Goal: Task Accomplishment & Management: Use online tool/utility

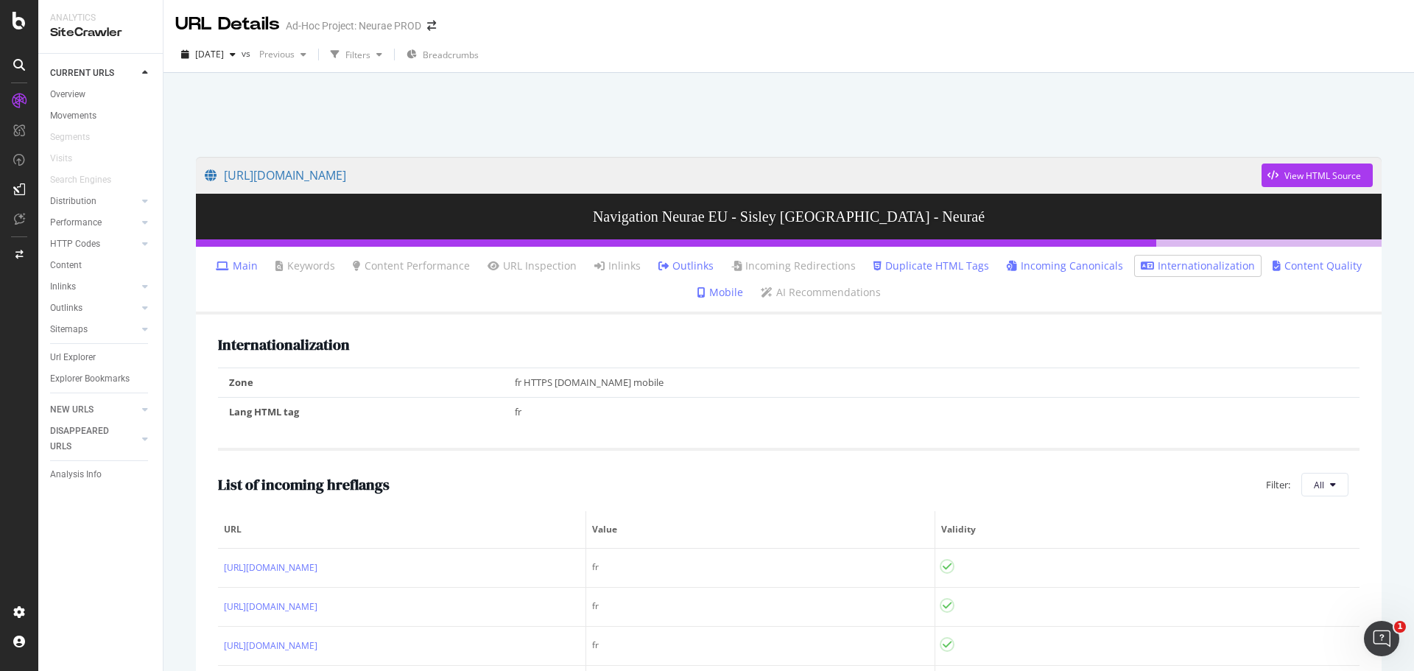
scroll to position [466, 0]
click at [87, 360] on div "Url Explorer" at bounding box center [73, 357] width 46 height 15
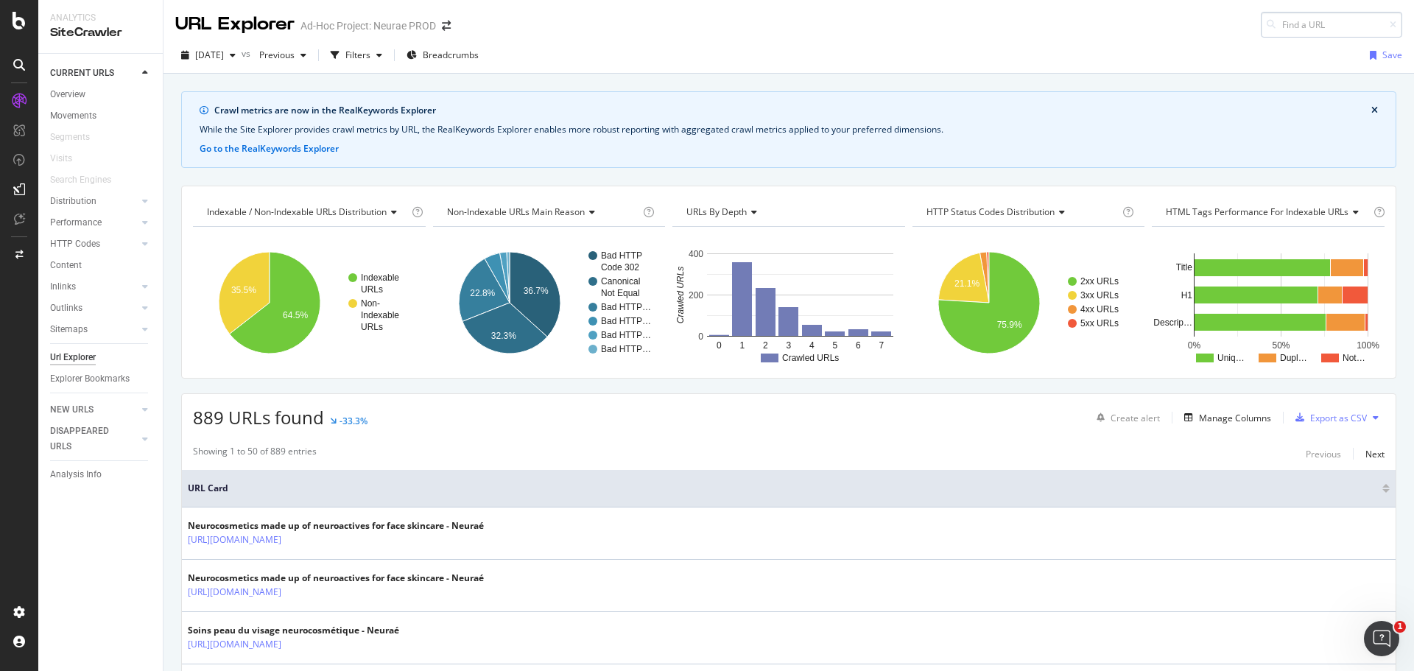
click at [1291, 29] on input at bounding box center [1331, 25] width 141 height 26
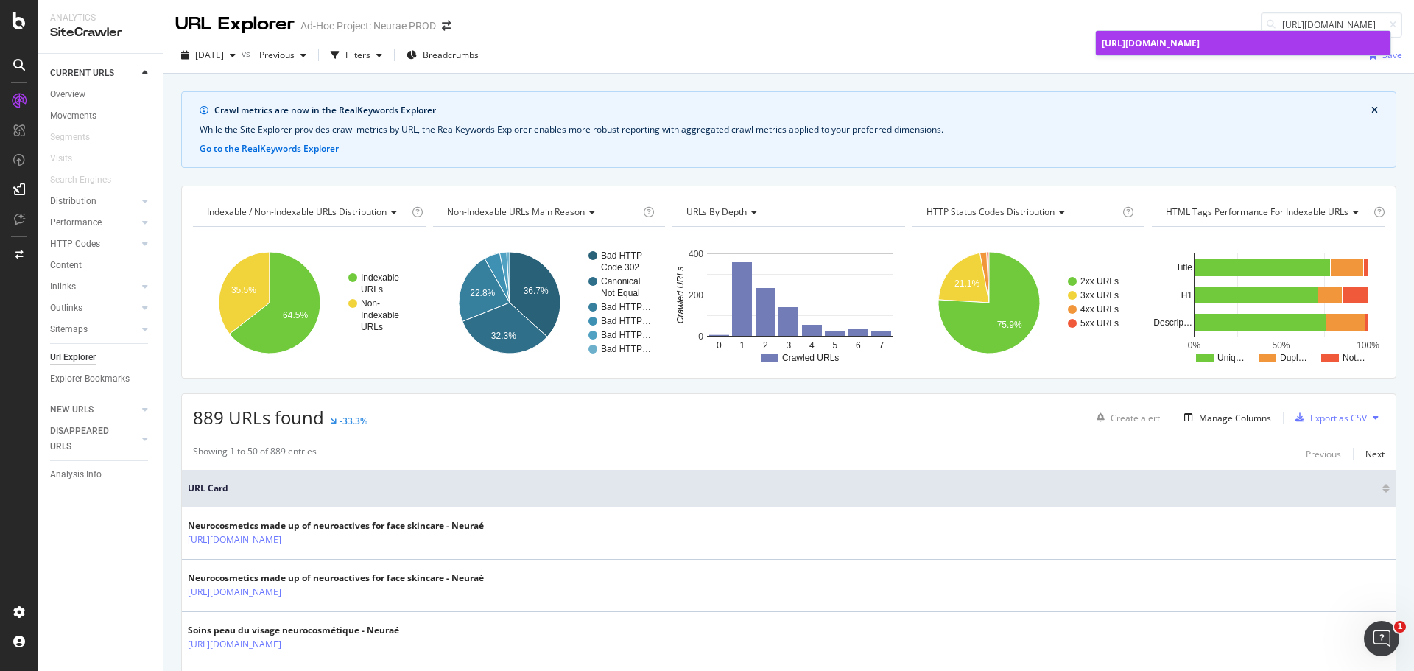
type input "https://www.neurae.com/fr/nous-trouver/"
click at [1165, 38] on span "https://www.neurae.com/fr/nous-trouver/" at bounding box center [1151, 43] width 98 height 13
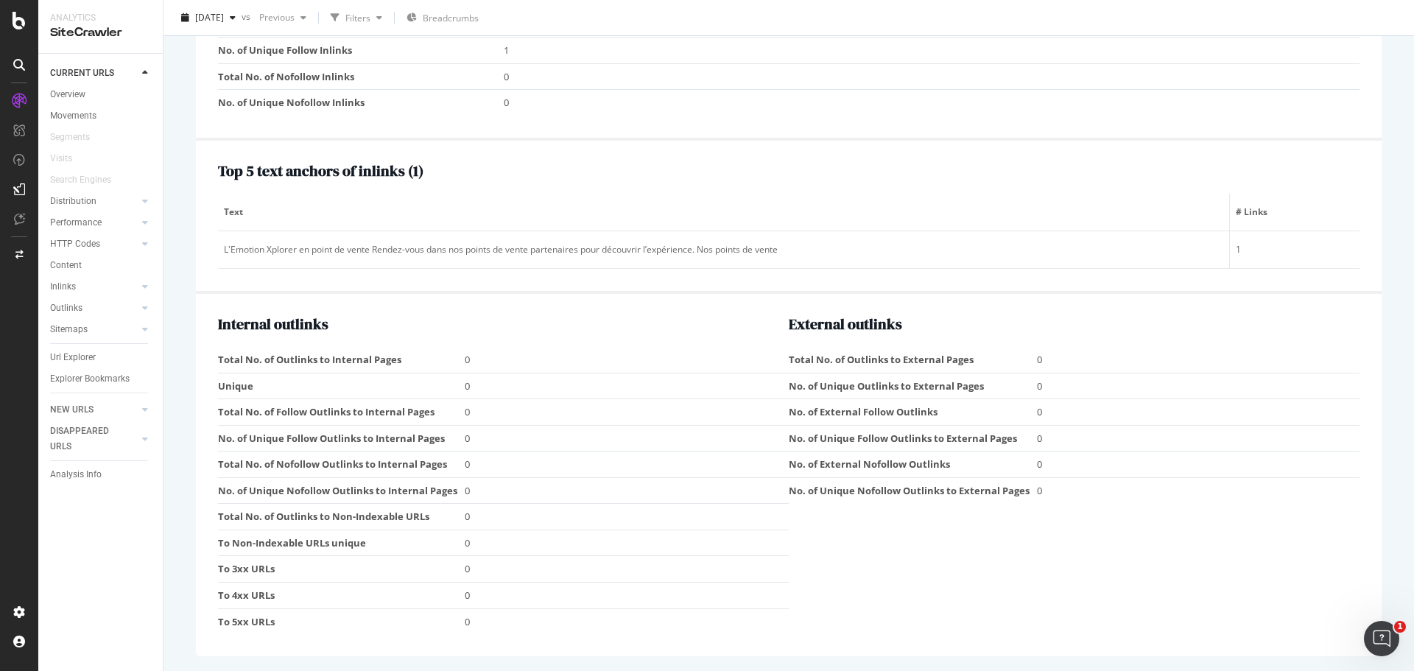
scroll to position [1377, 0]
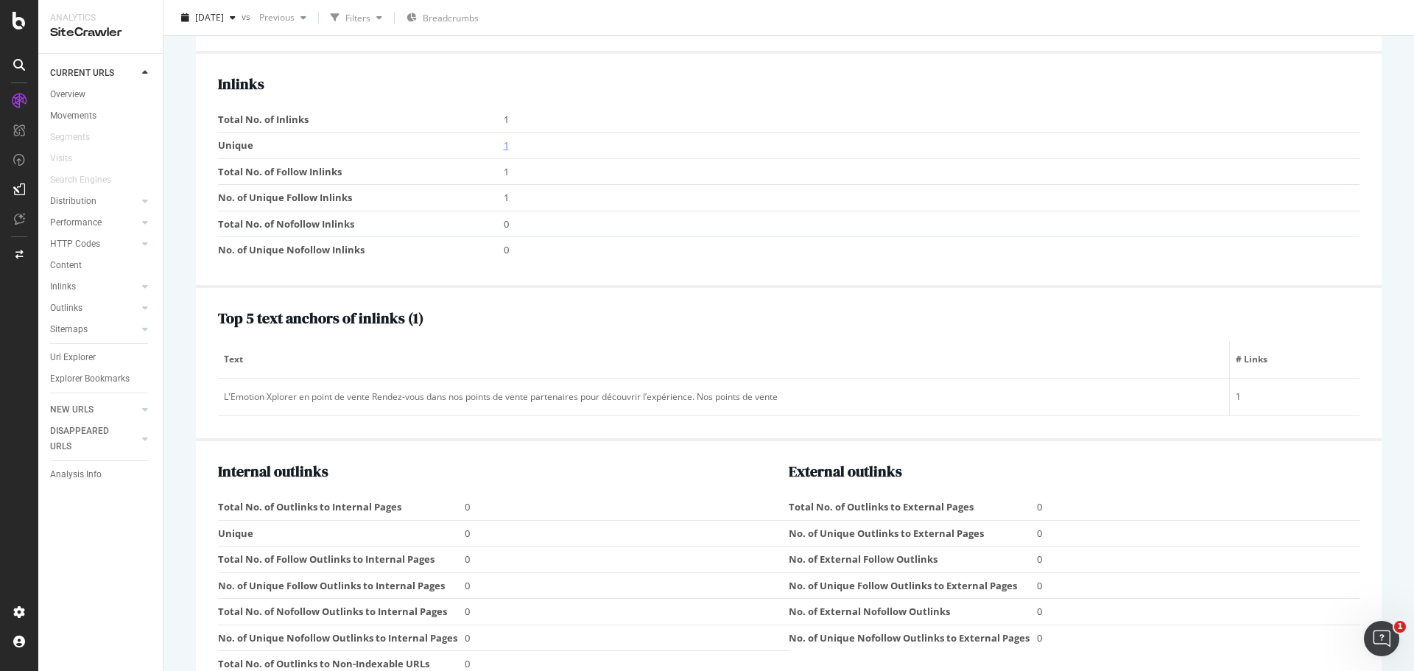
click at [505, 144] on link "1" at bounding box center [506, 144] width 5 height 13
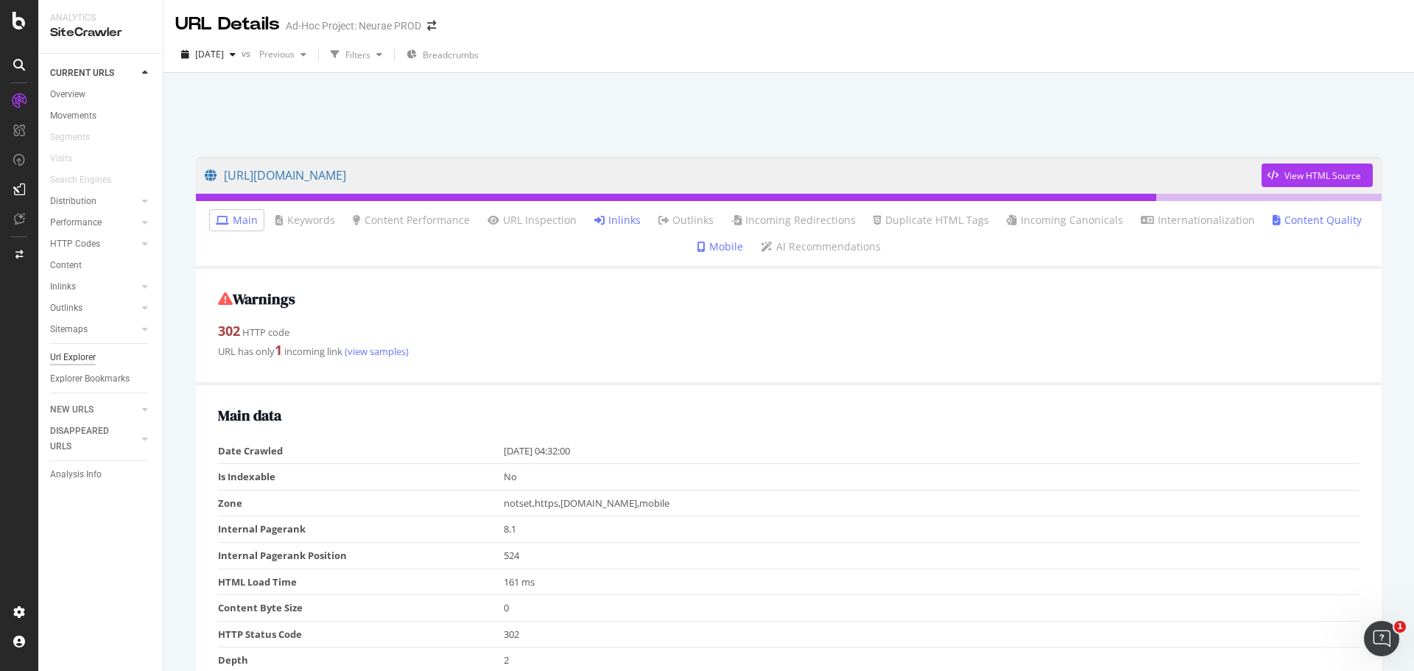
click at [73, 351] on div "Url Explorer" at bounding box center [73, 357] width 46 height 15
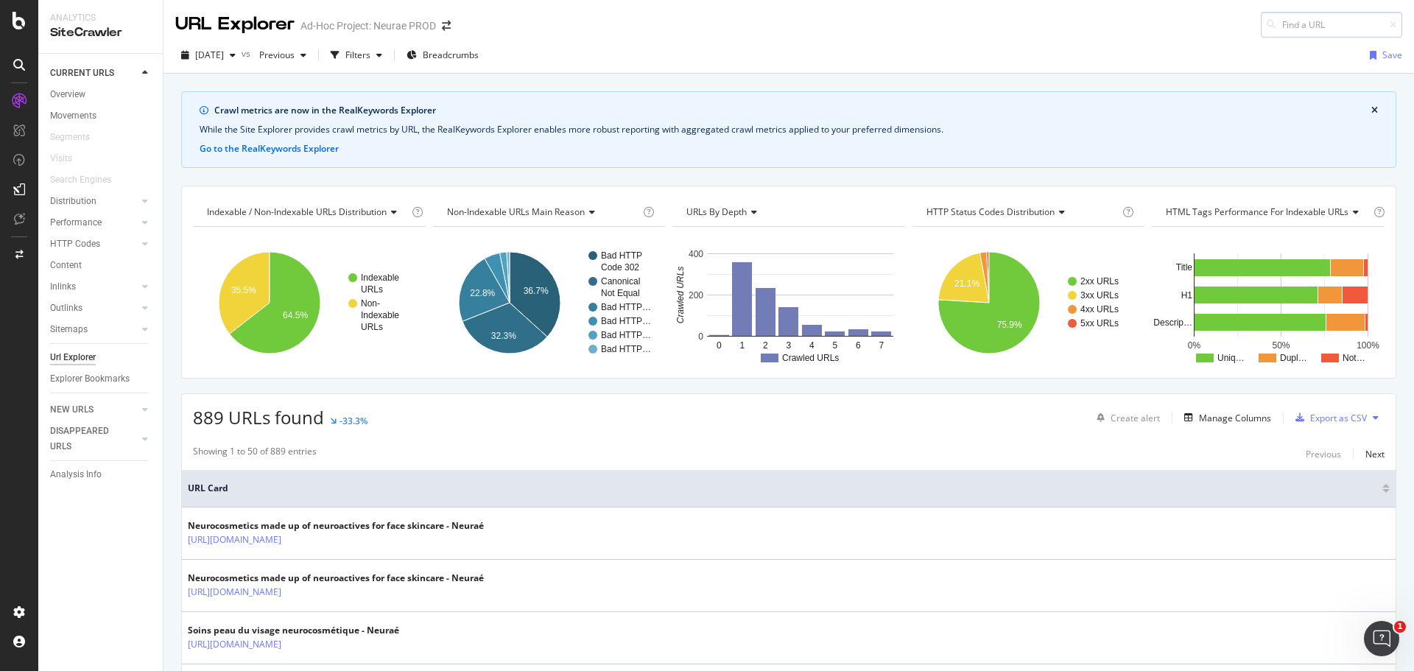
click at [1333, 24] on input at bounding box center [1331, 25] width 141 height 26
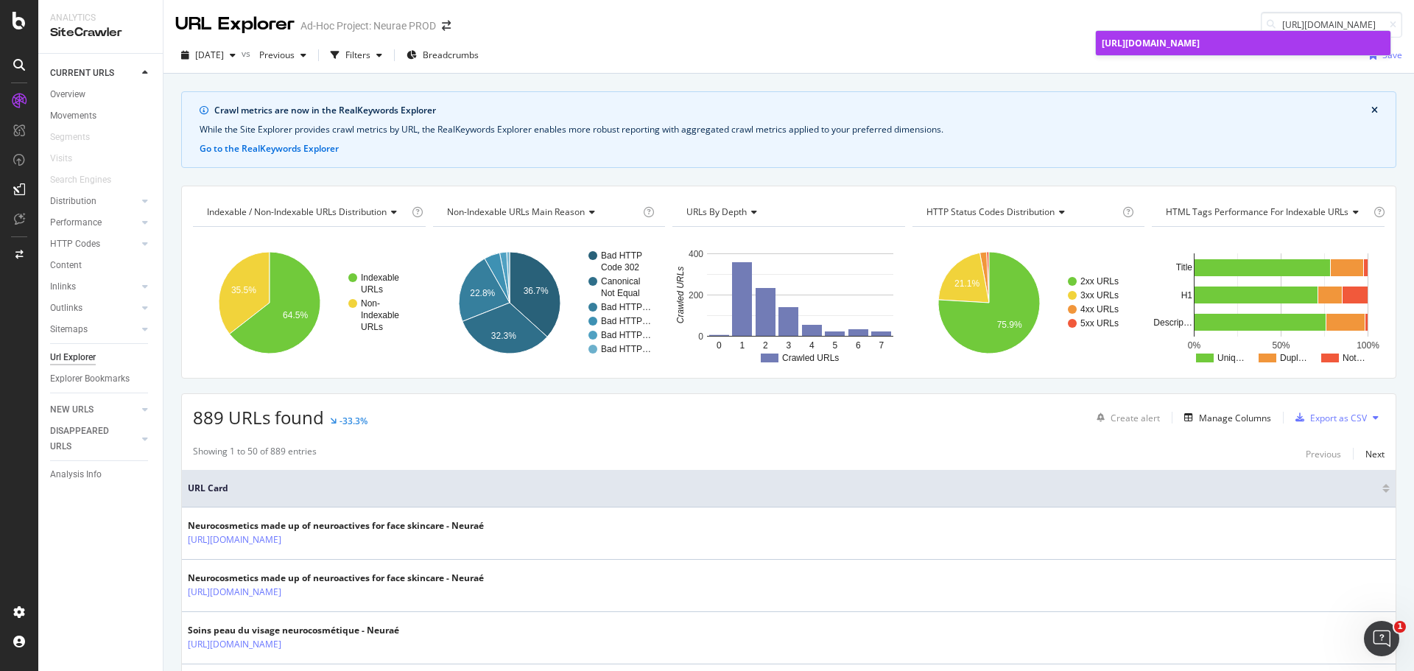
type input "https://www.neurae.com/es/encuentranos/"
click at [1309, 49] on div "https://www.neurae.com/es/encuentranos/" at bounding box center [1243, 43] width 283 height 13
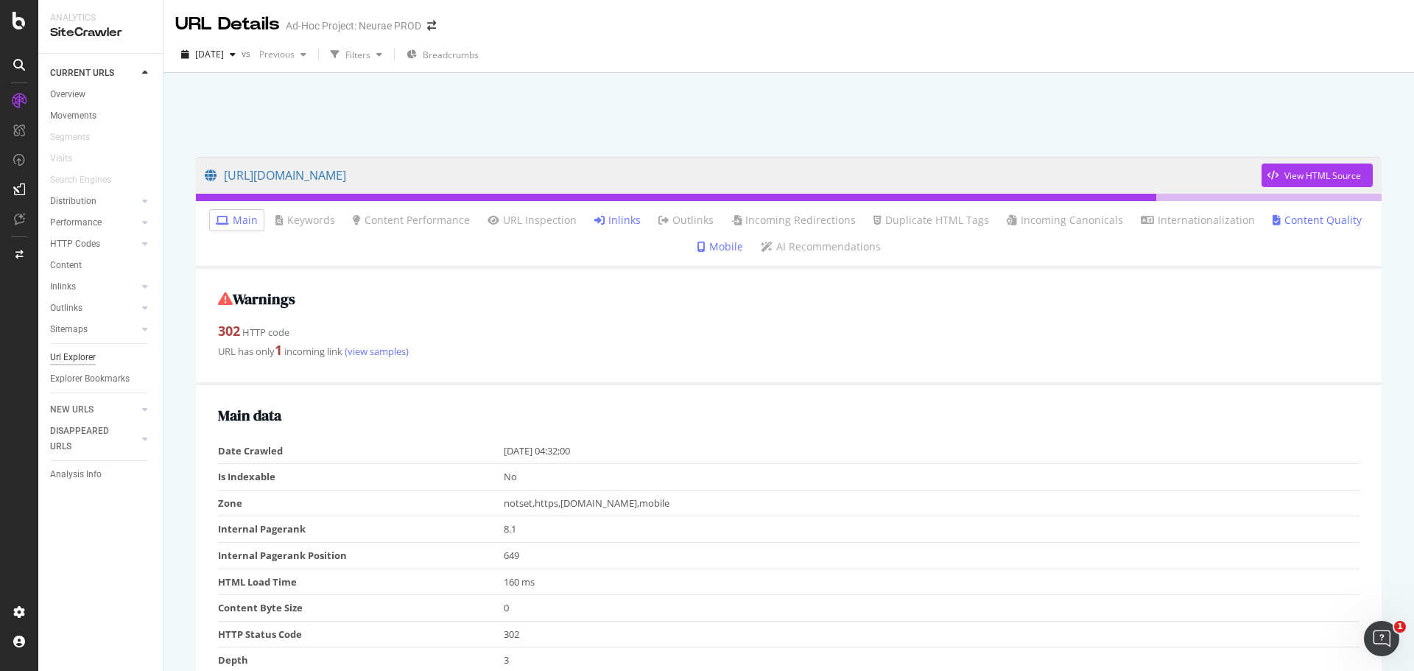
click at [67, 359] on div "Url Explorer" at bounding box center [73, 357] width 46 height 15
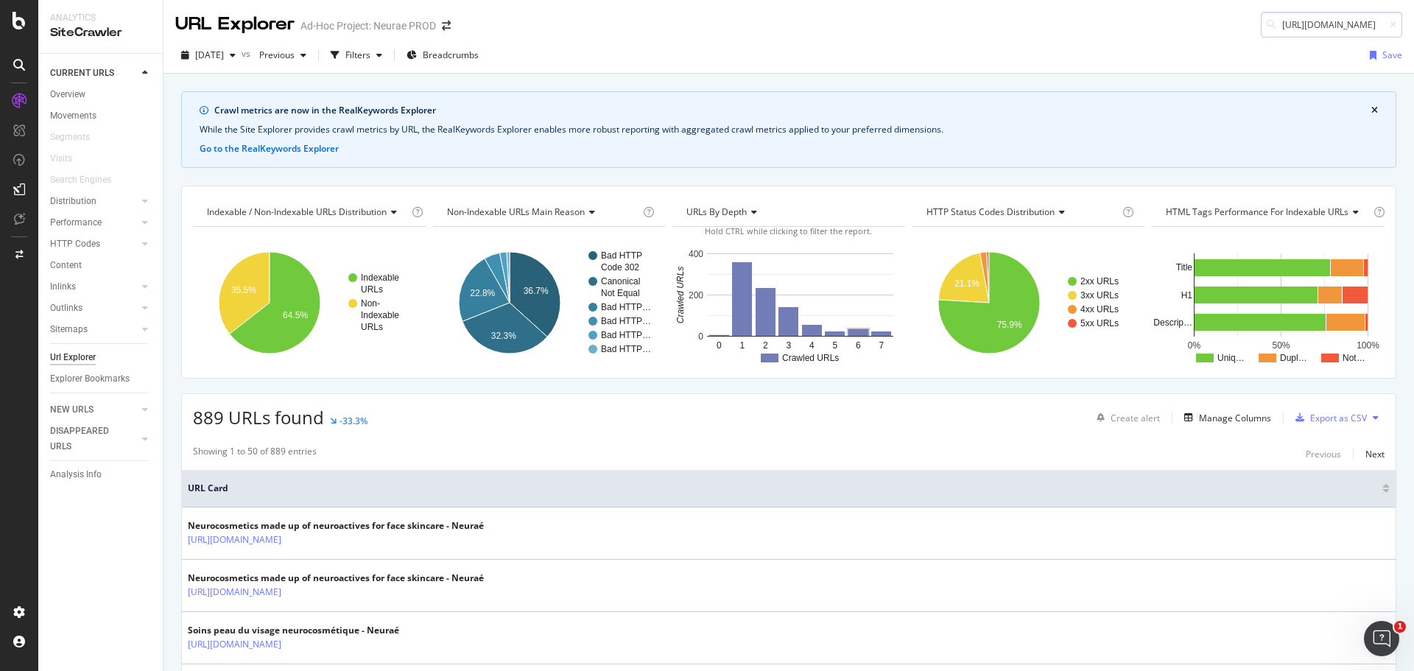
scroll to position [0, 95]
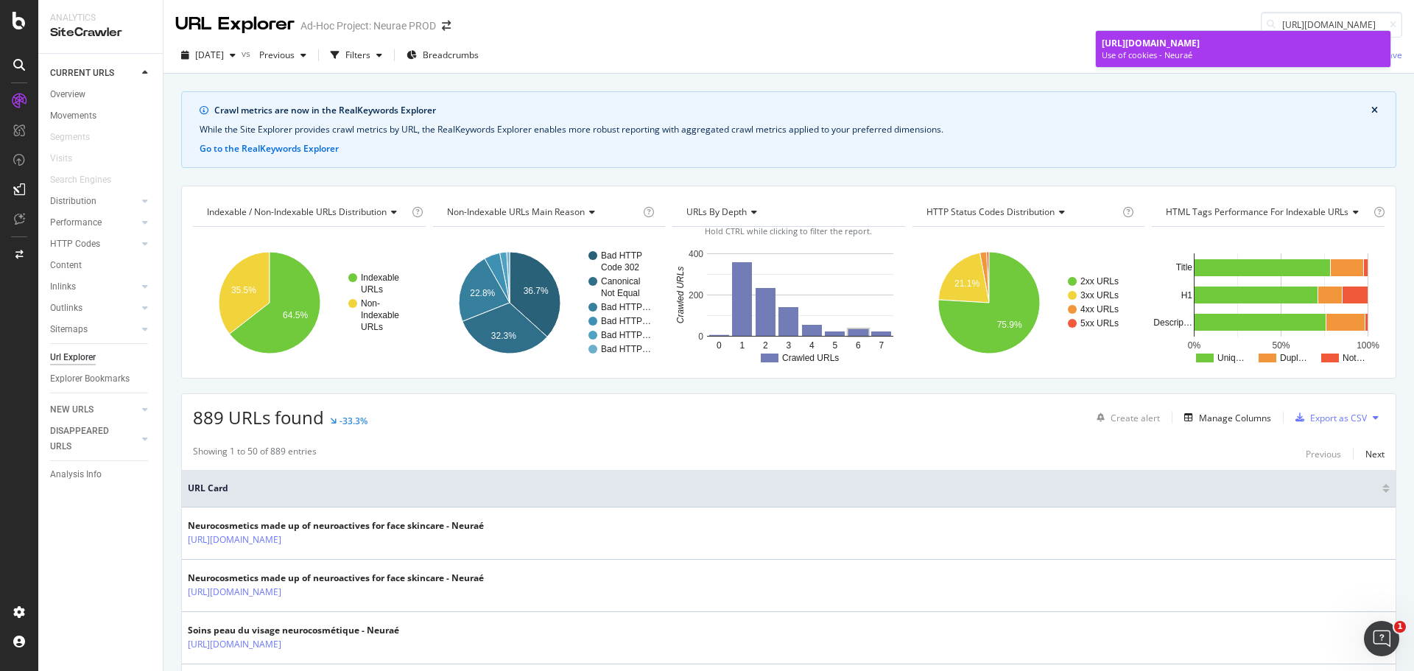
type input "https://www.neurae.com/en-US/use-of-cookies/"
click at [1163, 52] on div "Use of cookies - Neuraé" at bounding box center [1243, 55] width 283 height 12
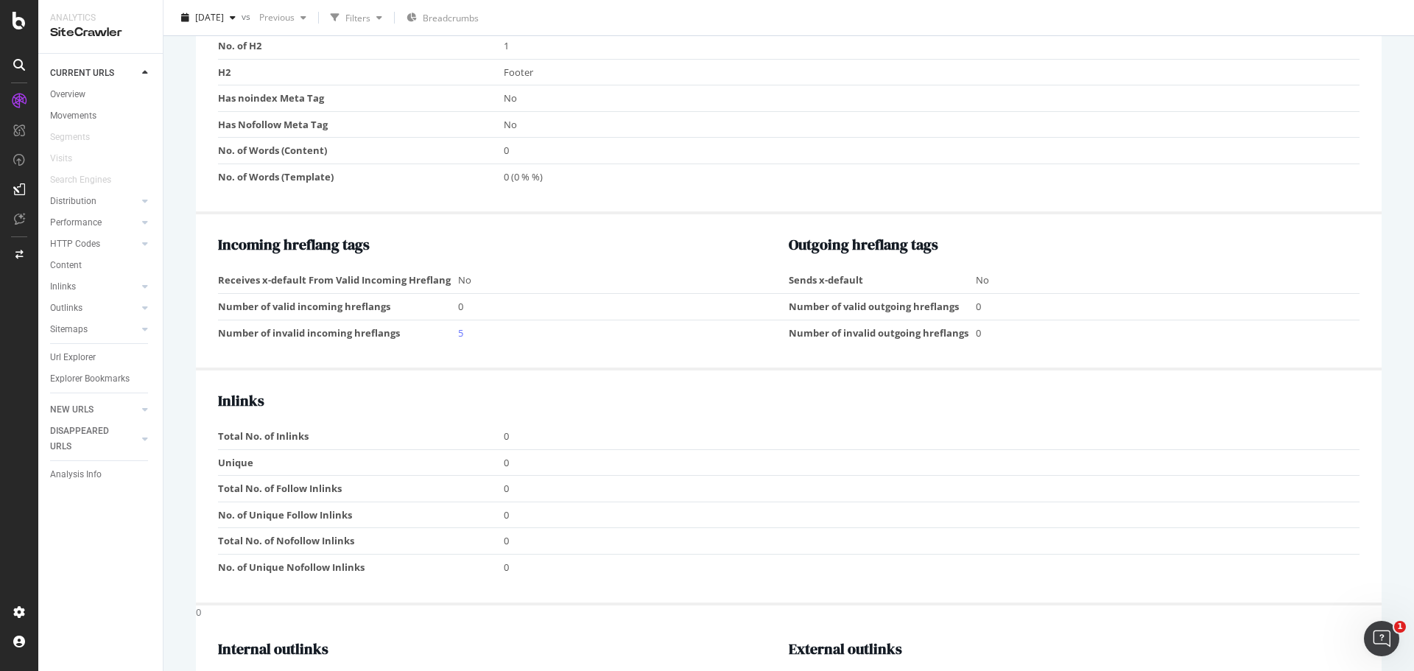
scroll to position [936, 0]
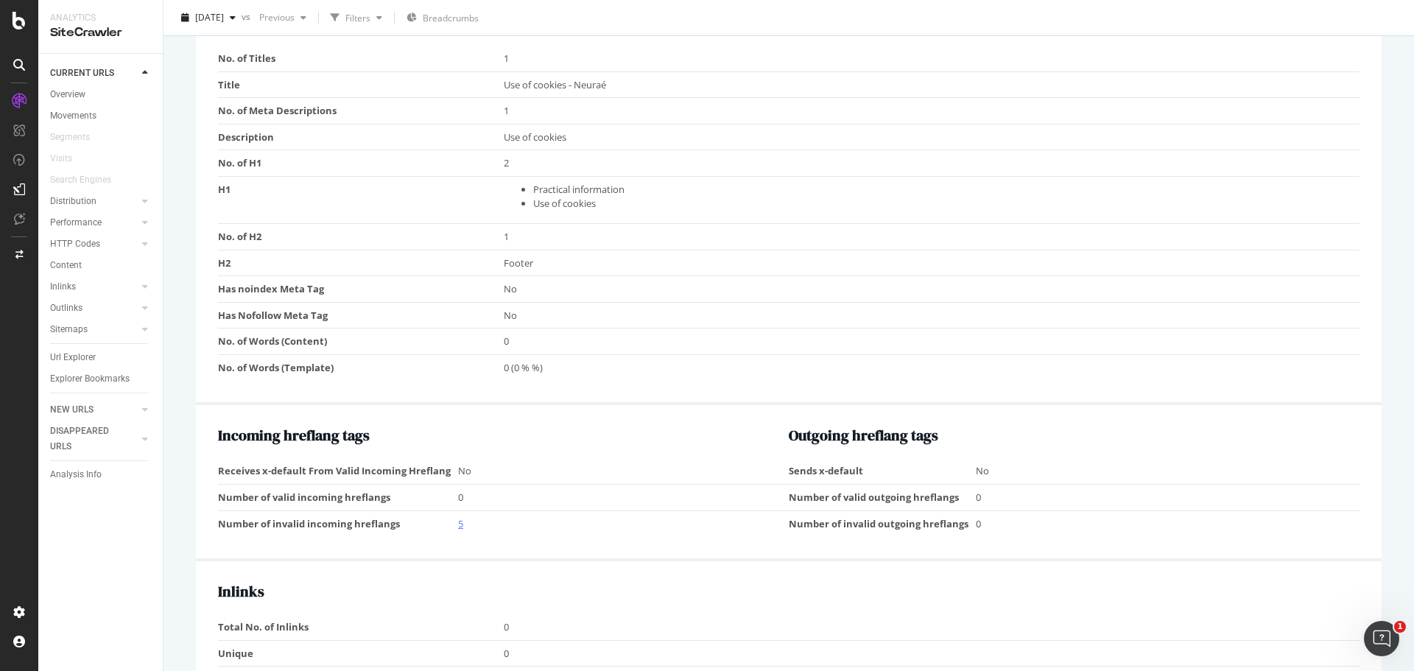
click at [458, 520] on link "5" at bounding box center [460, 523] width 5 height 13
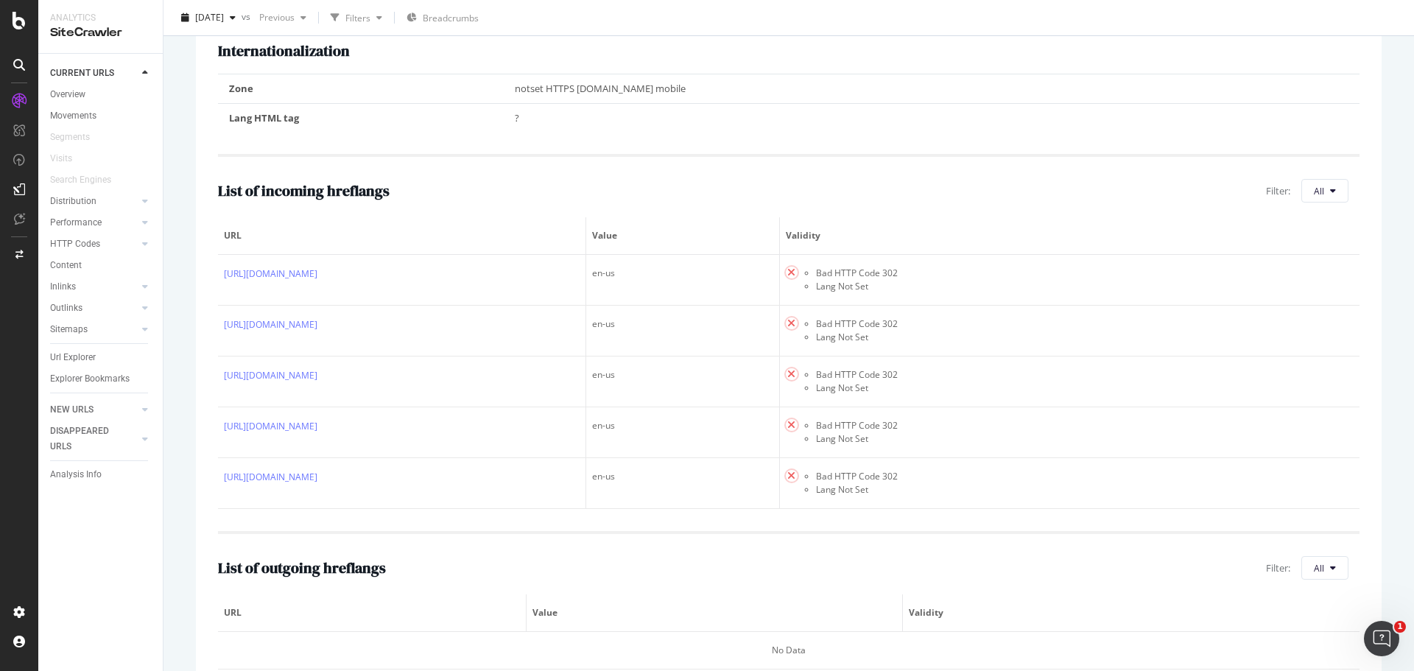
scroll to position [295, 0]
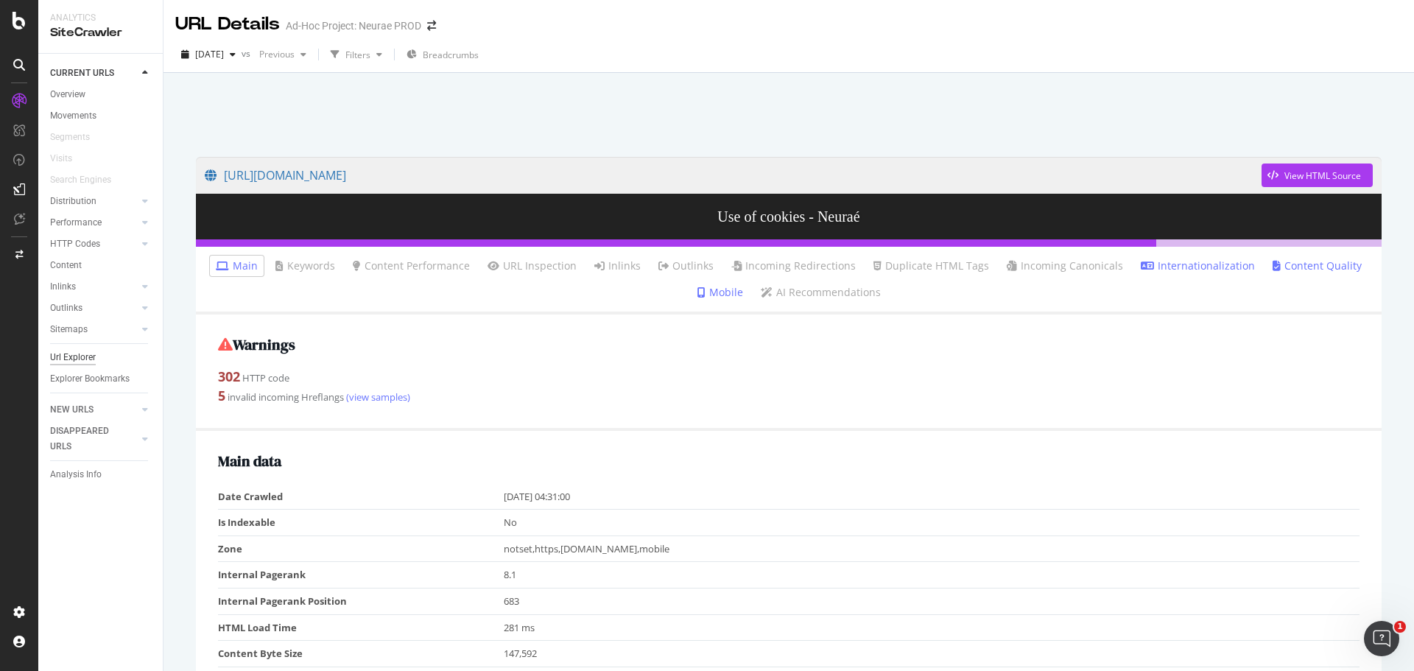
click at [89, 359] on div "Url Explorer" at bounding box center [73, 357] width 46 height 15
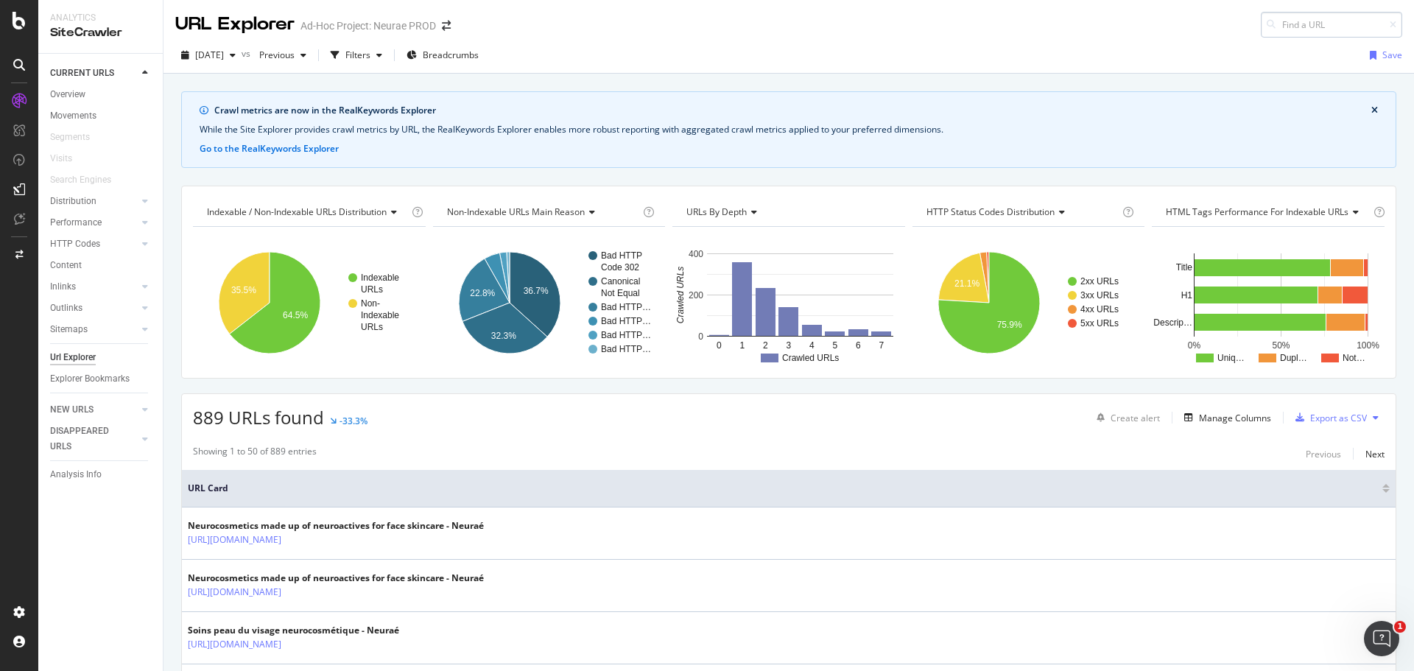
click at [1285, 25] on input at bounding box center [1331, 25] width 141 height 26
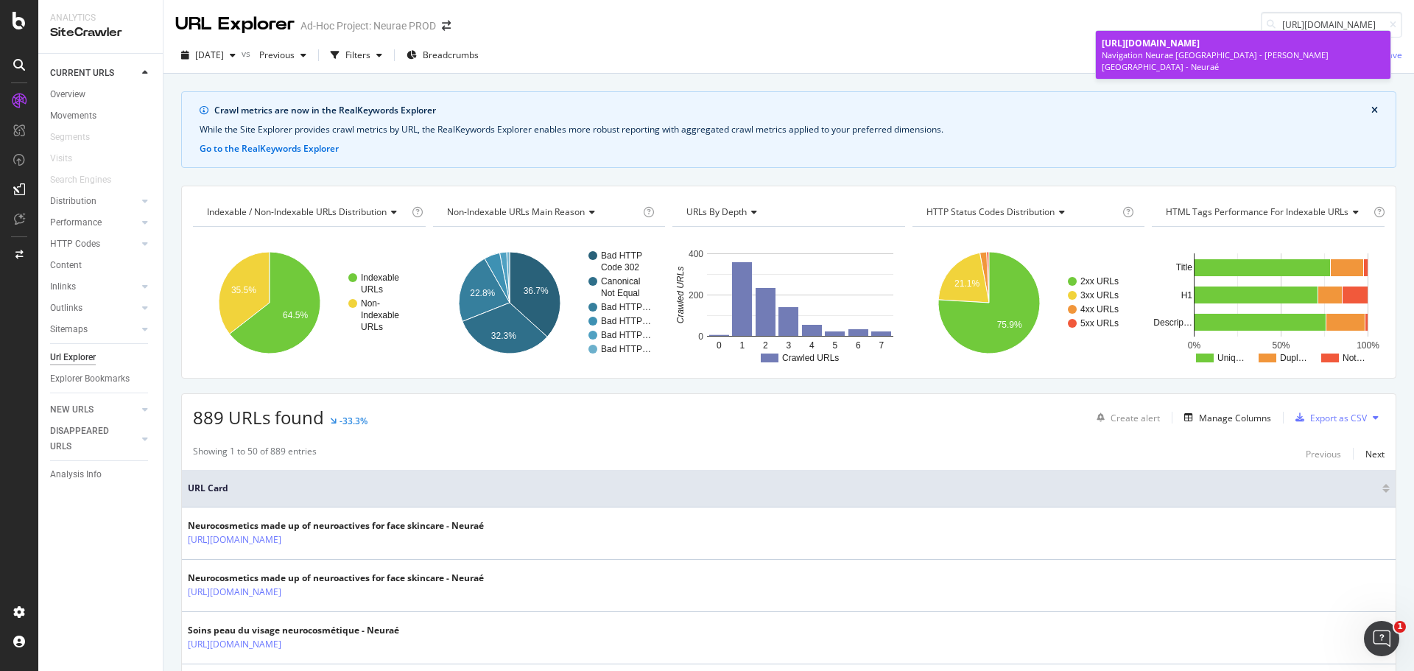
type input "https://www.neurae.com/fr-CA/nos-produits/par-type-de-produit/les-recharges-de-…"
click at [1142, 46] on span "https://www.neurae.com/fr-CA/nos-produits/par-type-de-produit/les-recharges-de-…" at bounding box center [1151, 43] width 98 height 13
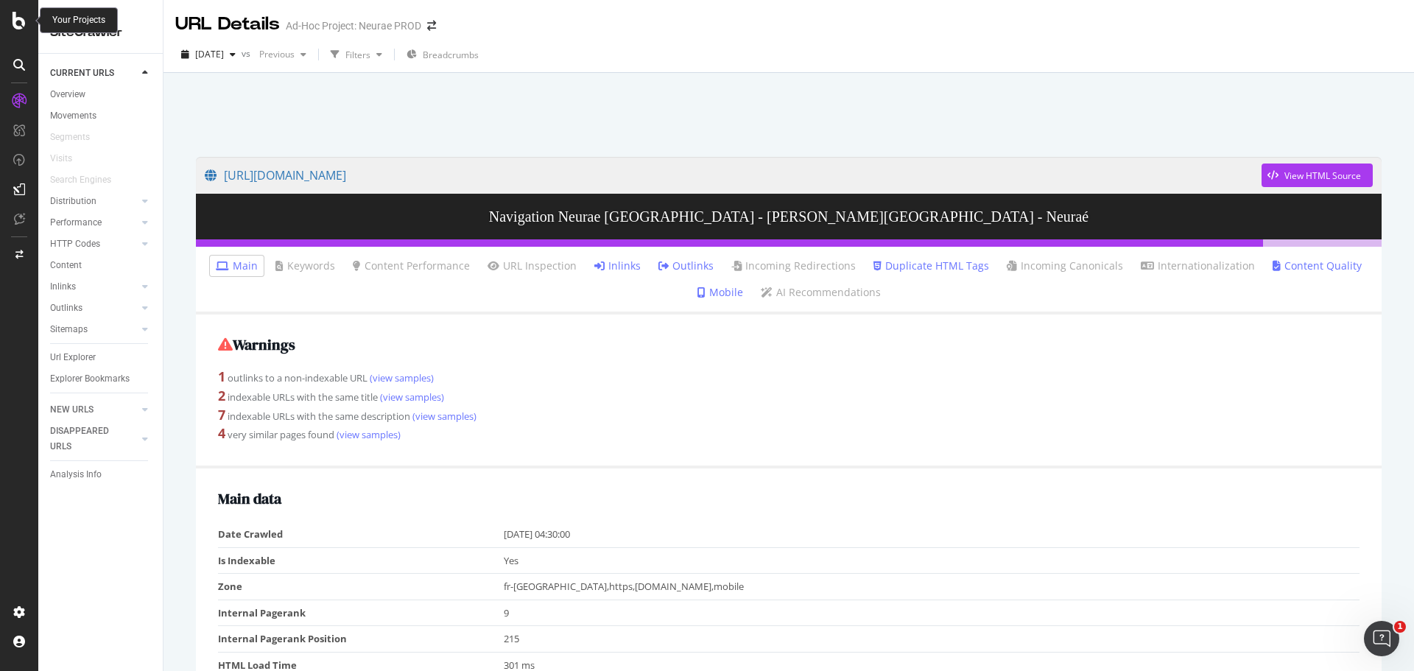
click at [10, 21] on div at bounding box center [18, 21] width 35 height 18
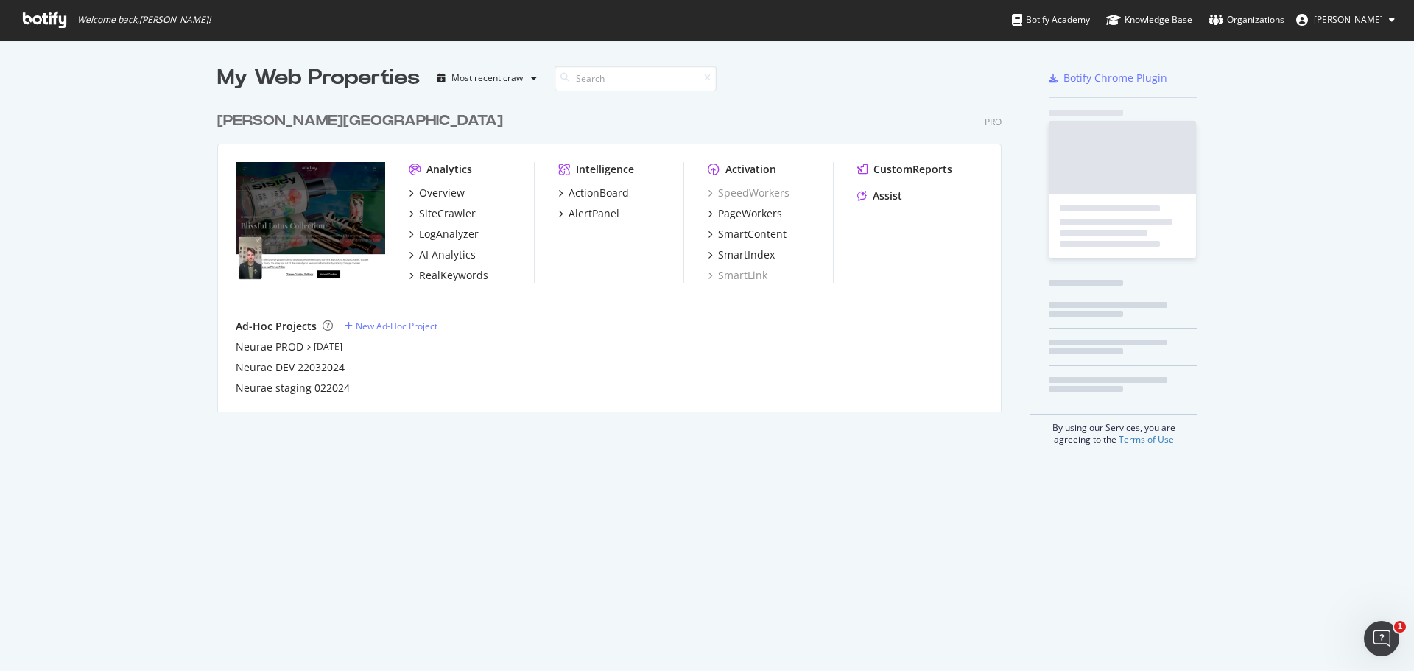
scroll to position [660, 1392]
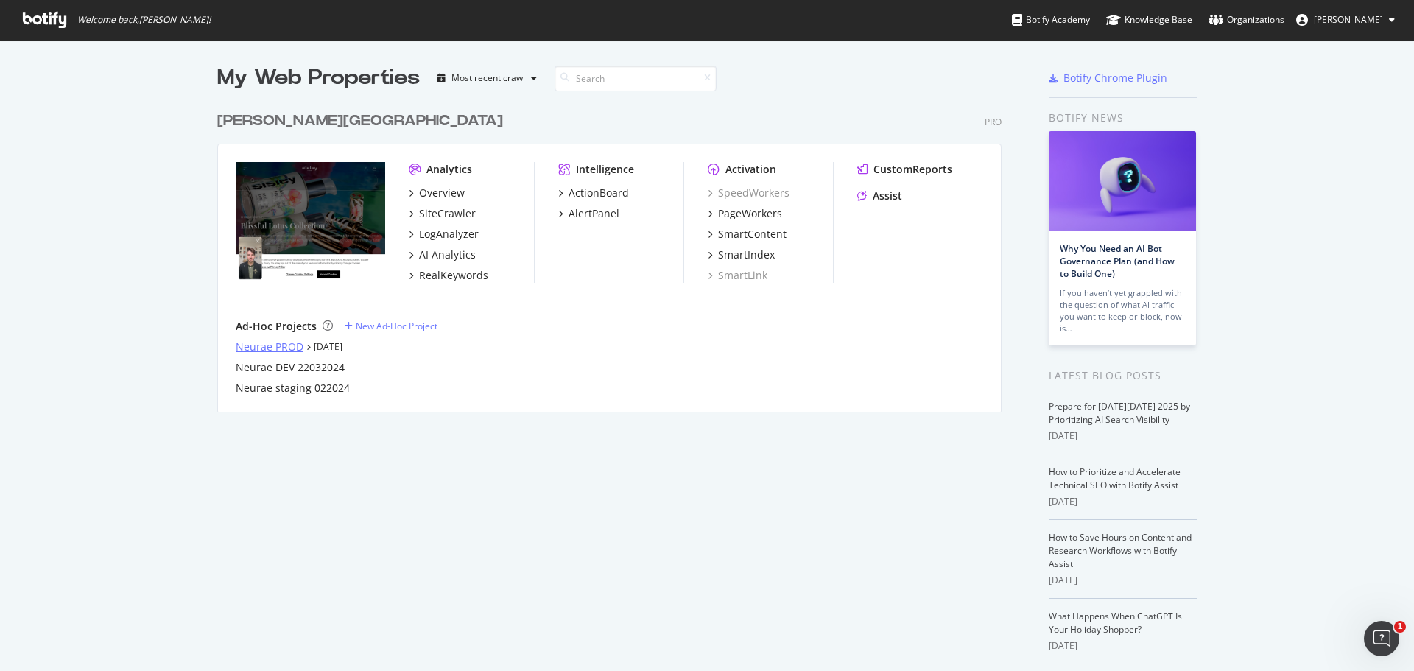
click at [268, 345] on div "Neurae PROD" at bounding box center [270, 347] width 68 height 15
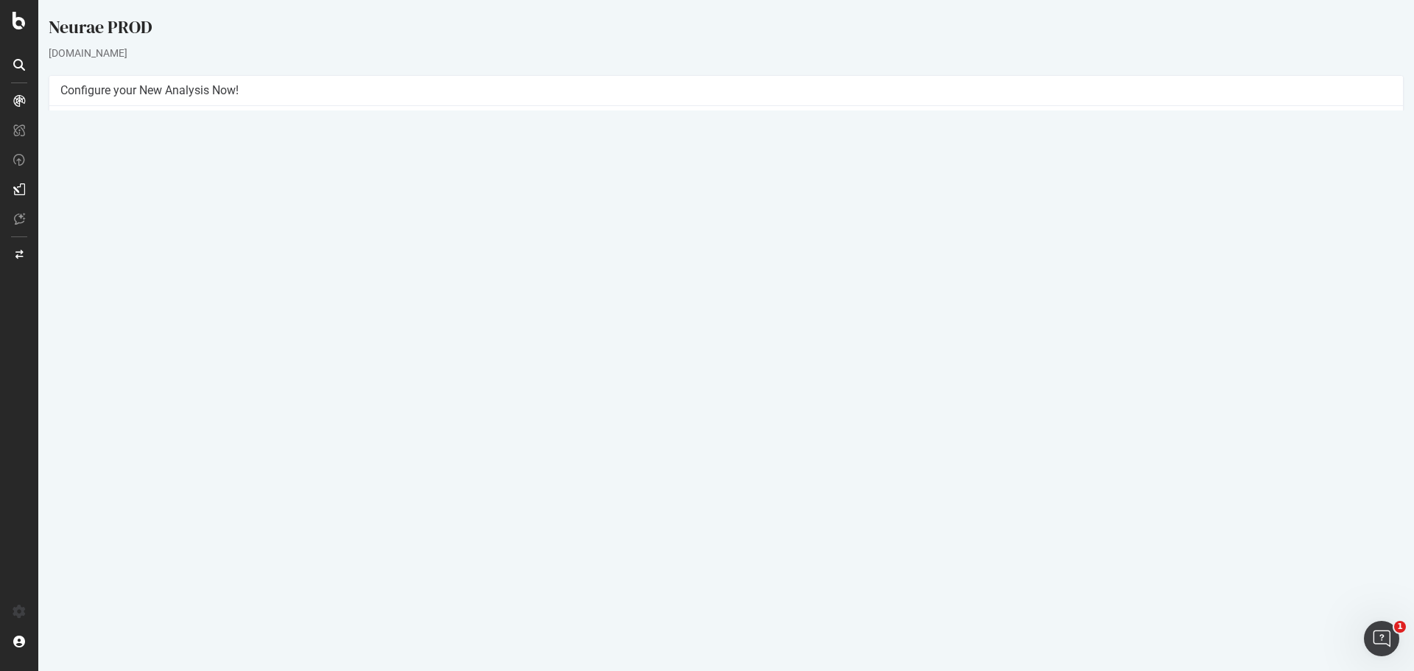
click at [709, 343] on button "Yes! Start Now" at bounding box center [707, 347] width 91 height 24
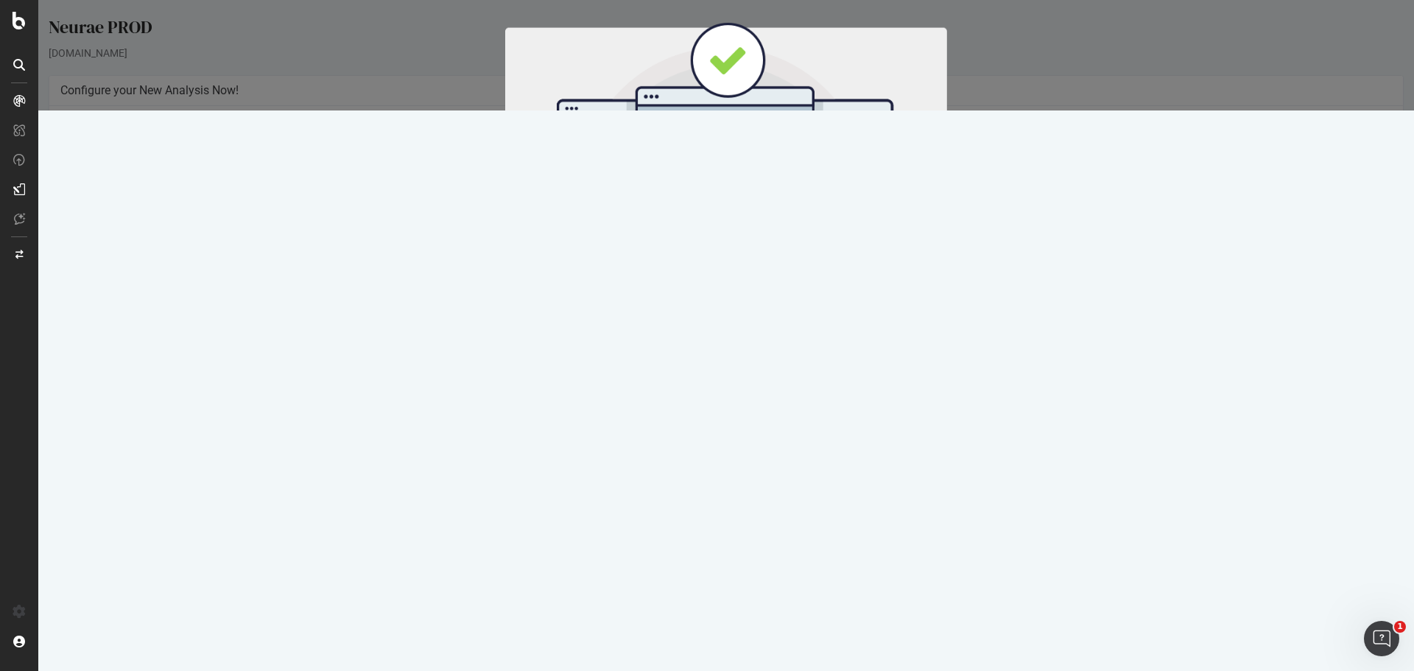
click at [757, 242] on button "Start Now" at bounding box center [753, 244] width 65 height 25
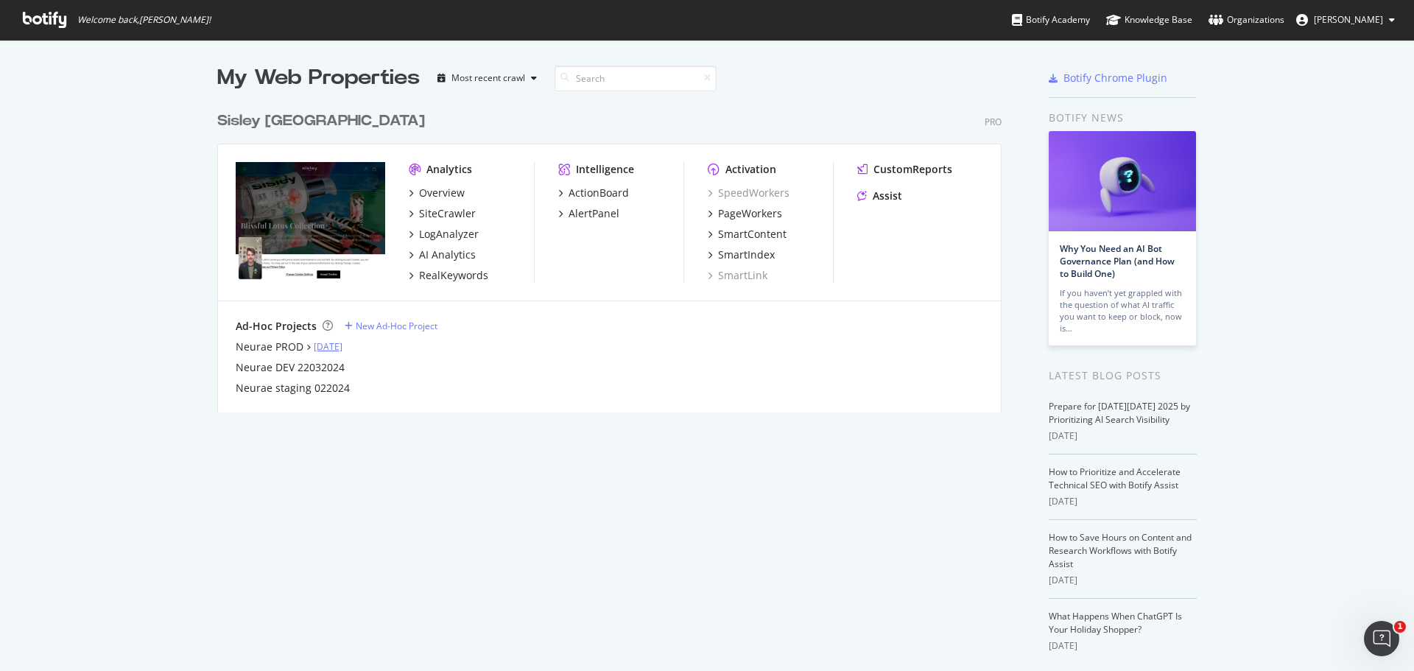
click at [314, 341] on link "Oct 1st 25" at bounding box center [328, 346] width 29 height 13
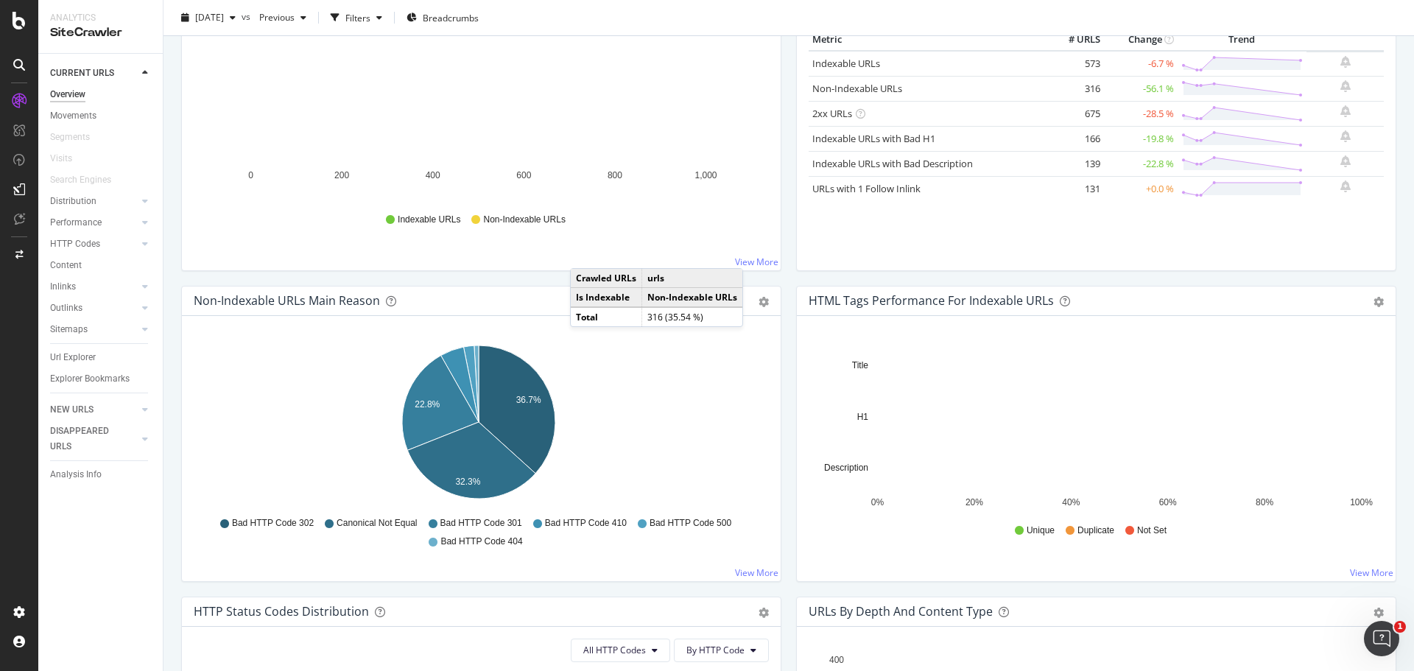
scroll to position [368, 0]
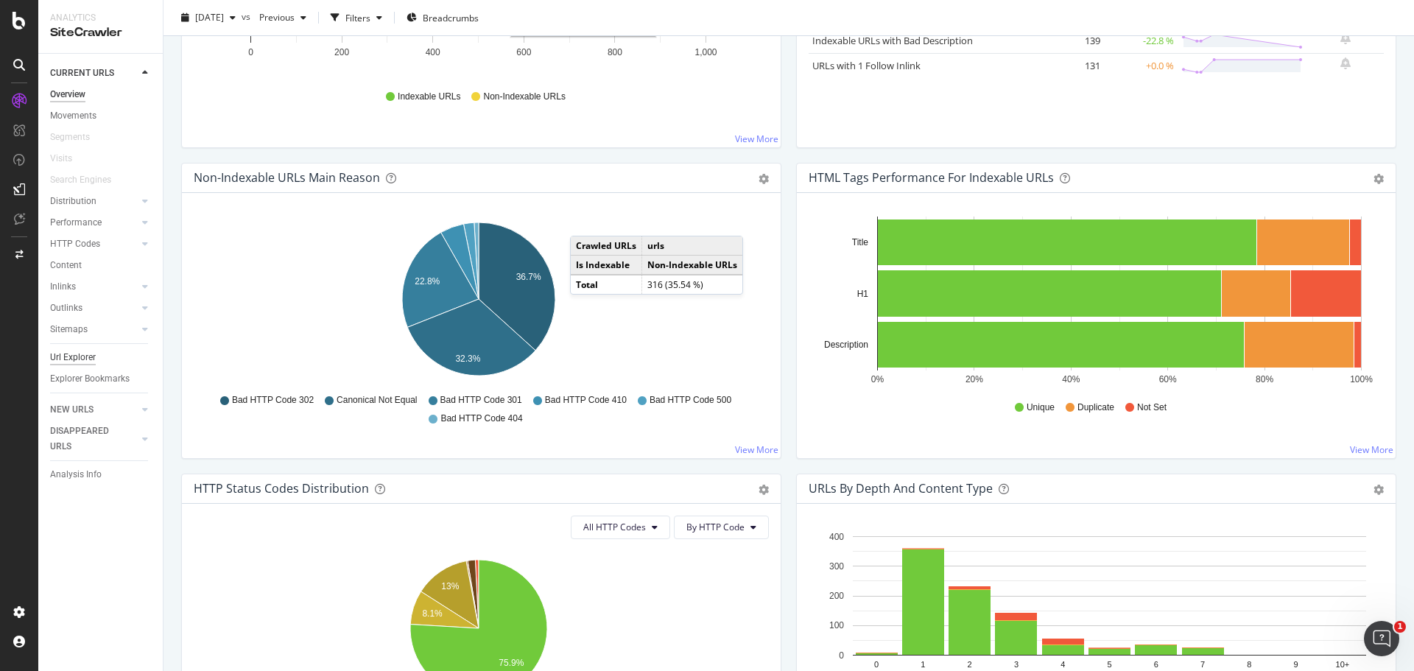
click at [84, 357] on div "Url Explorer" at bounding box center [73, 357] width 46 height 15
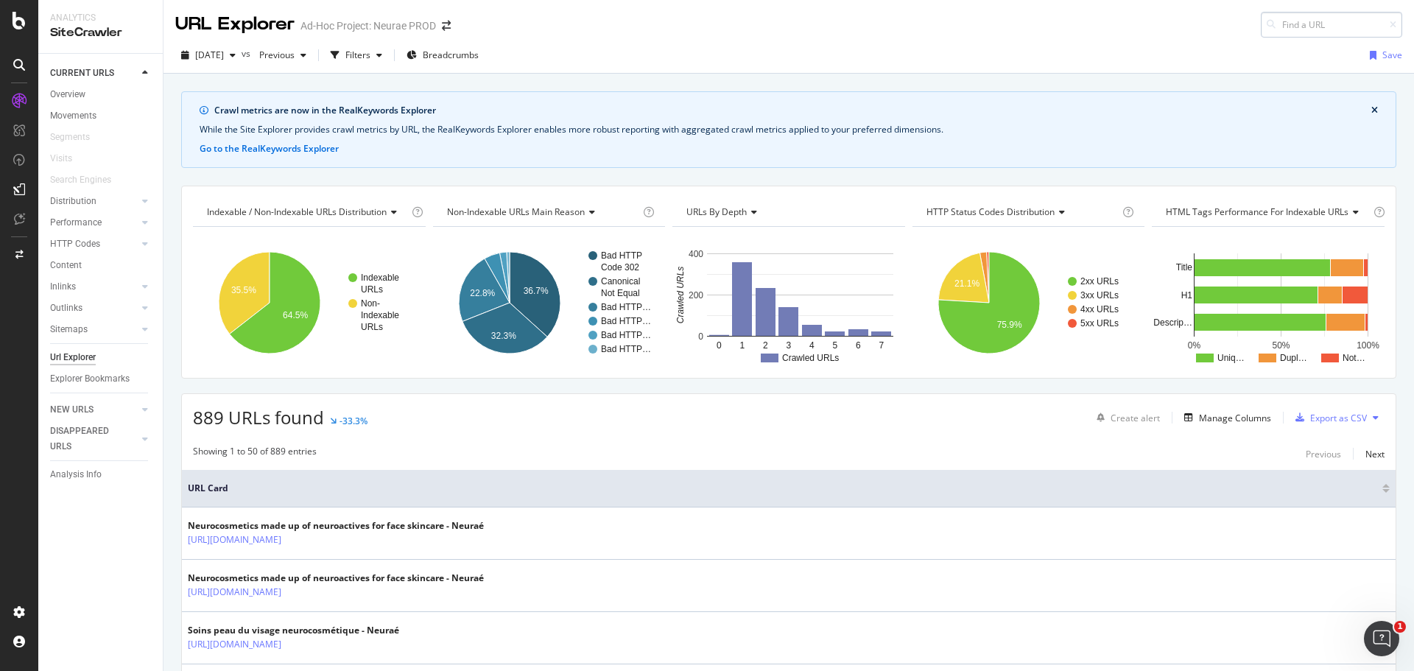
click at [1298, 28] on input at bounding box center [1331, 25] width 141 height 26
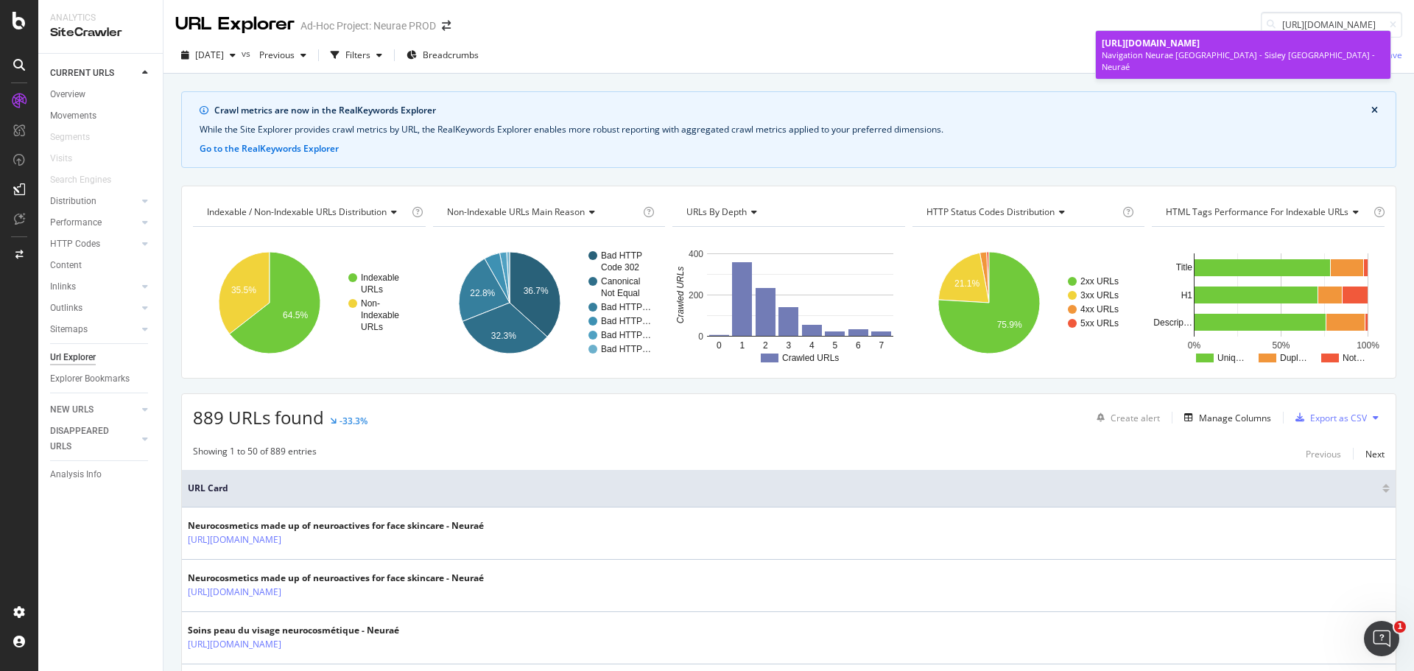
type input "https://www.neurae.com/fr-CA/nos-produits/par-type-de-produit/les-recharges-de-…"
click at [1227, 63] on div "Navigation Neurae CA - Sisley Paris - Neuraé" at bounding box center [1243, 60] width 283 height 23
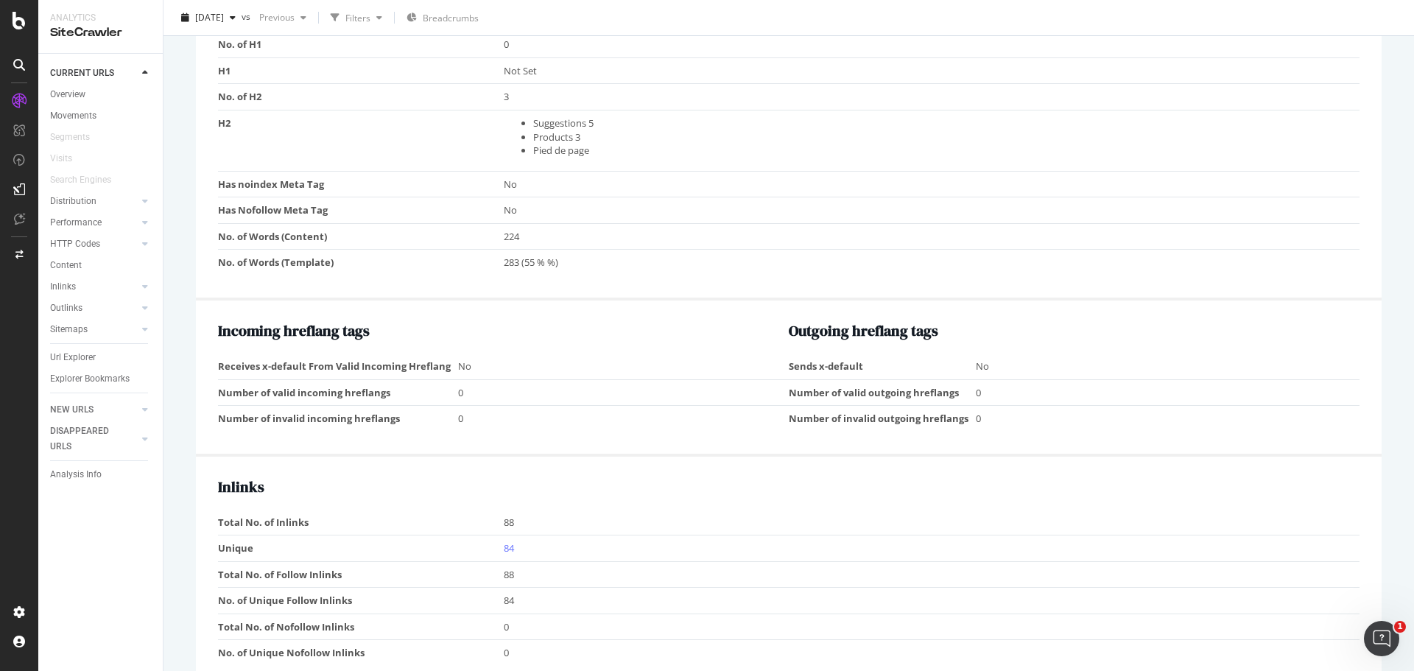
scroll to position [1089, 0]
click at [508, 549] on link "84" at bounding box center [509, 549] width 10 height 13
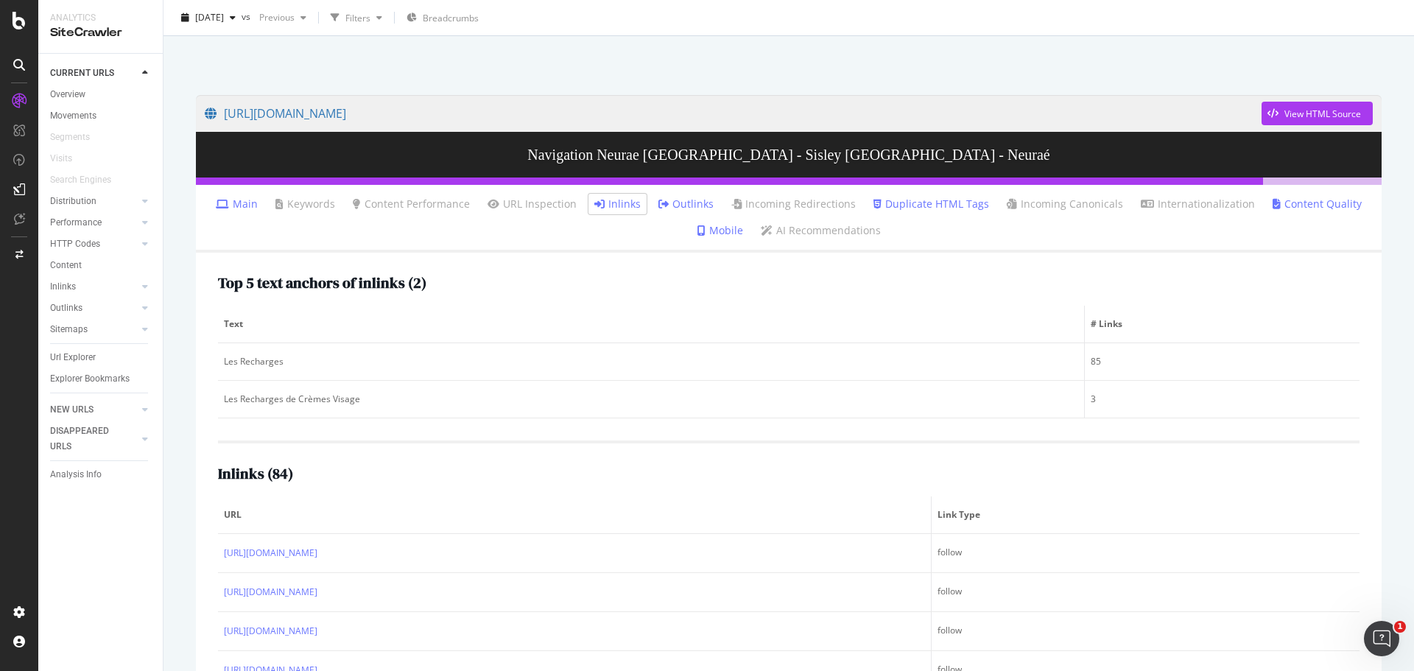
scroll to position [147, 0]
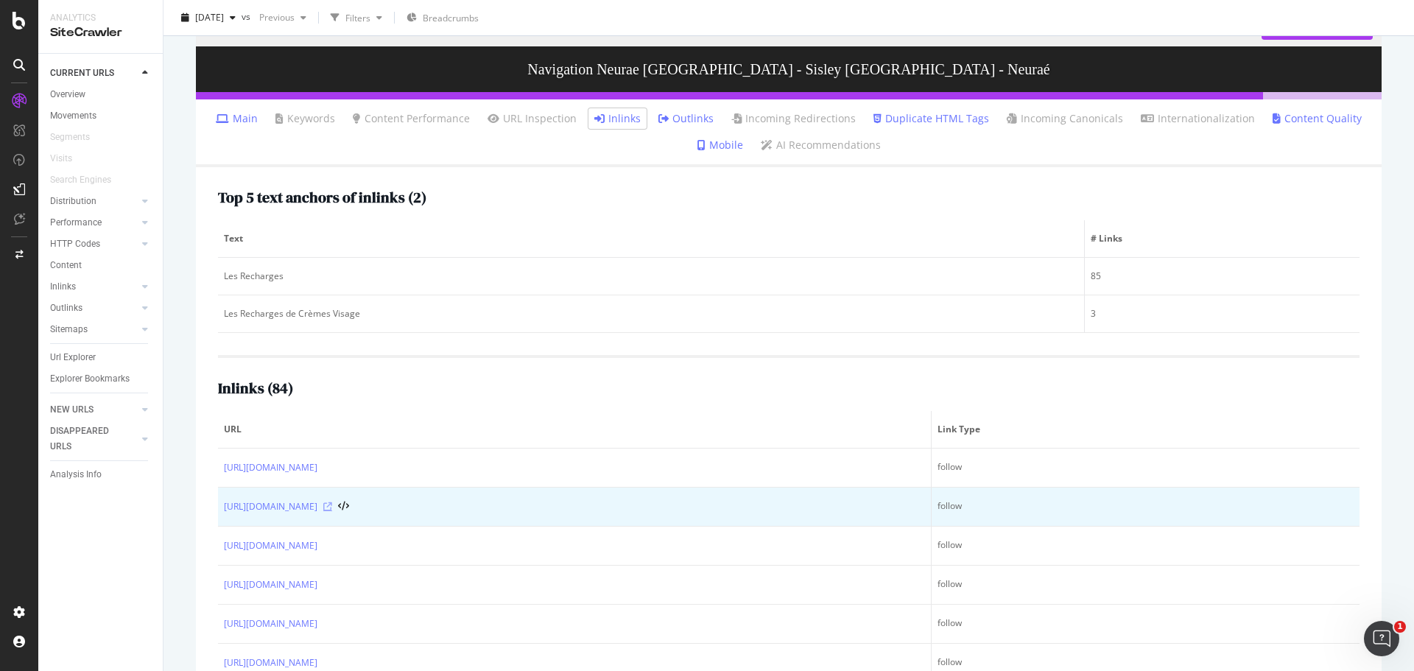
click at [332, 504] on icon at bounding box center [327, 506] width 9 height 9
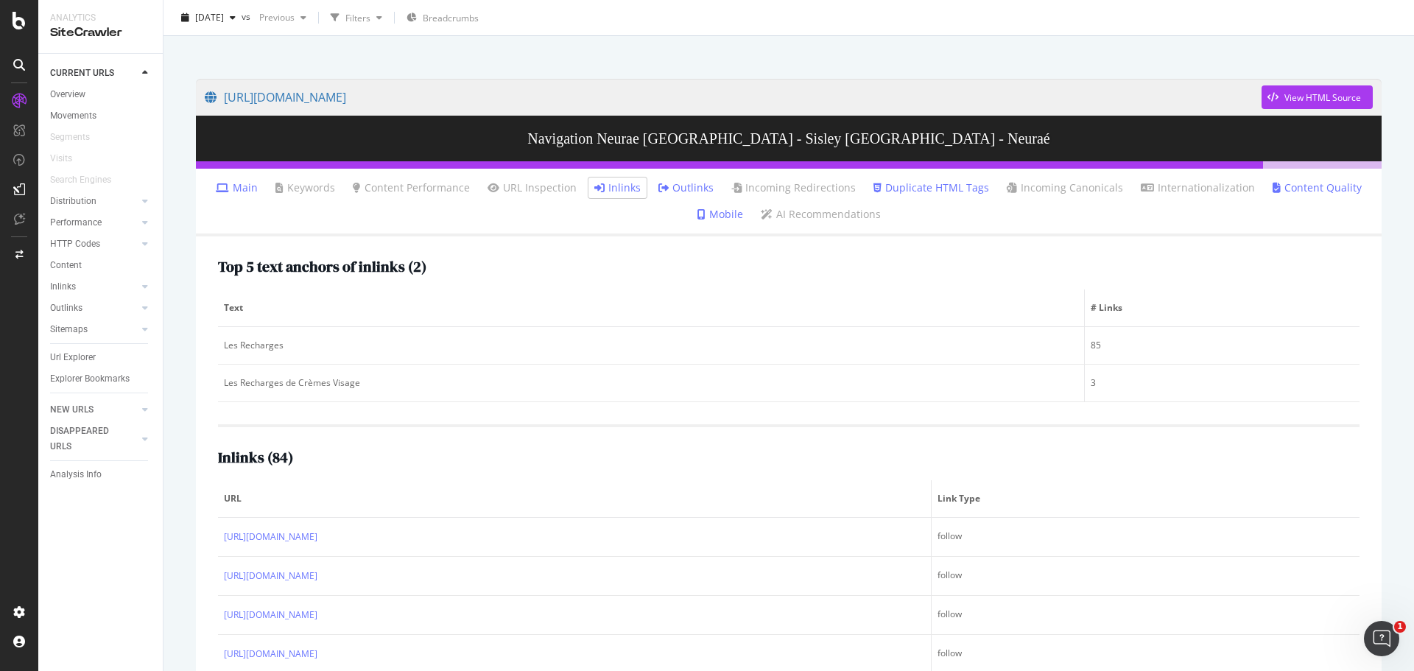
scroll to position [0, 0]
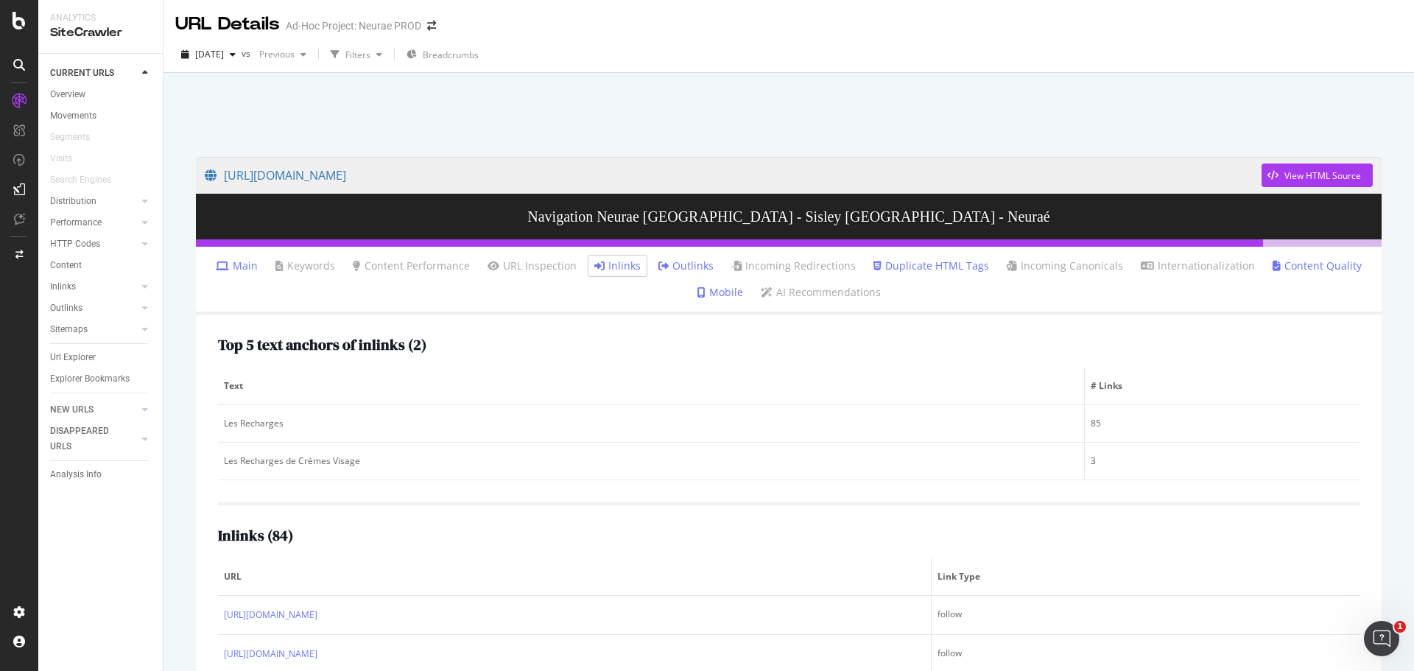
drag, startPoint x: 67, startPoint y: 356, endPoint x: 254, endPoint y: 316, distance: 191.3
click at [67, 356] on div "Url Explorer" at bounding box center [73, 357] width 46 height 15
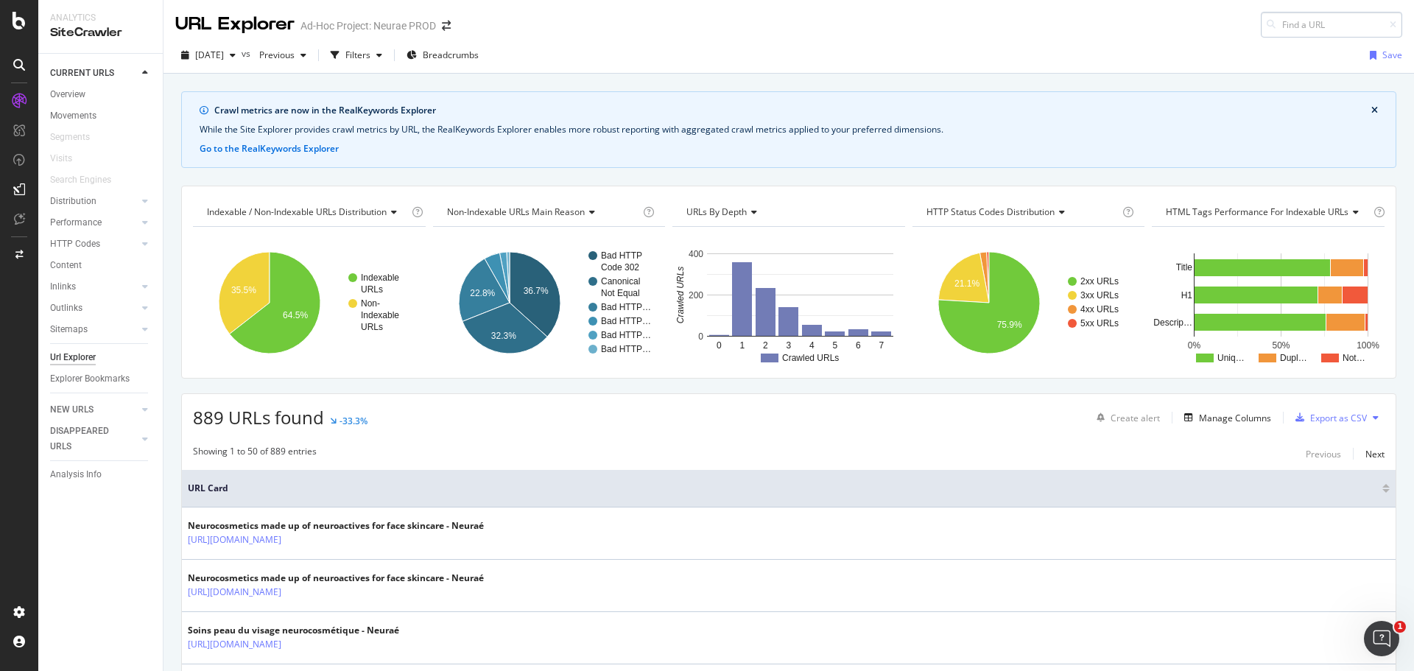
click at [1295, 31] on input at bounding box center [1331, 25] width 141 height 26
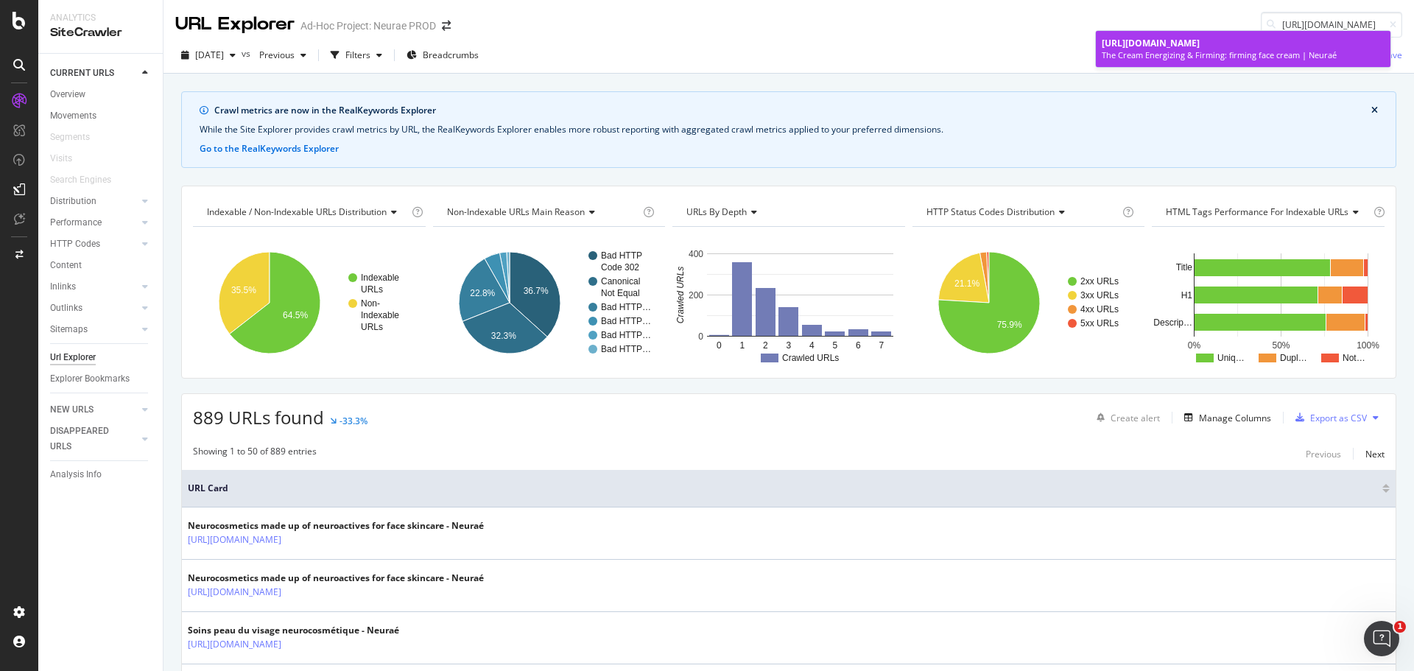
type input "https://www.neurae.com/en/the-cream-energising-and-firming_-100212.html"
click at [1187, 49] on span "https://www.neurae.com/en/the-cream-energising-and-firming_-100212.html" at bounding box center [1151, 43] width 98 height 13
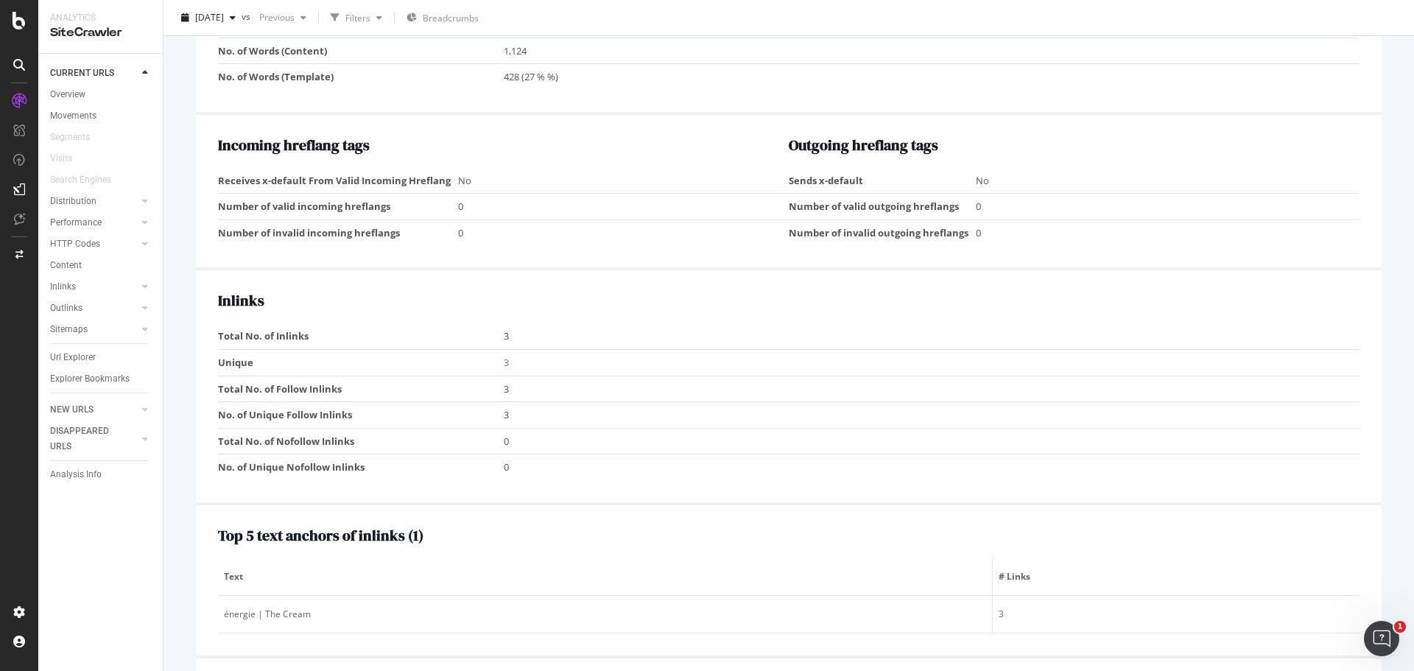
scroll to position [1326, 0]
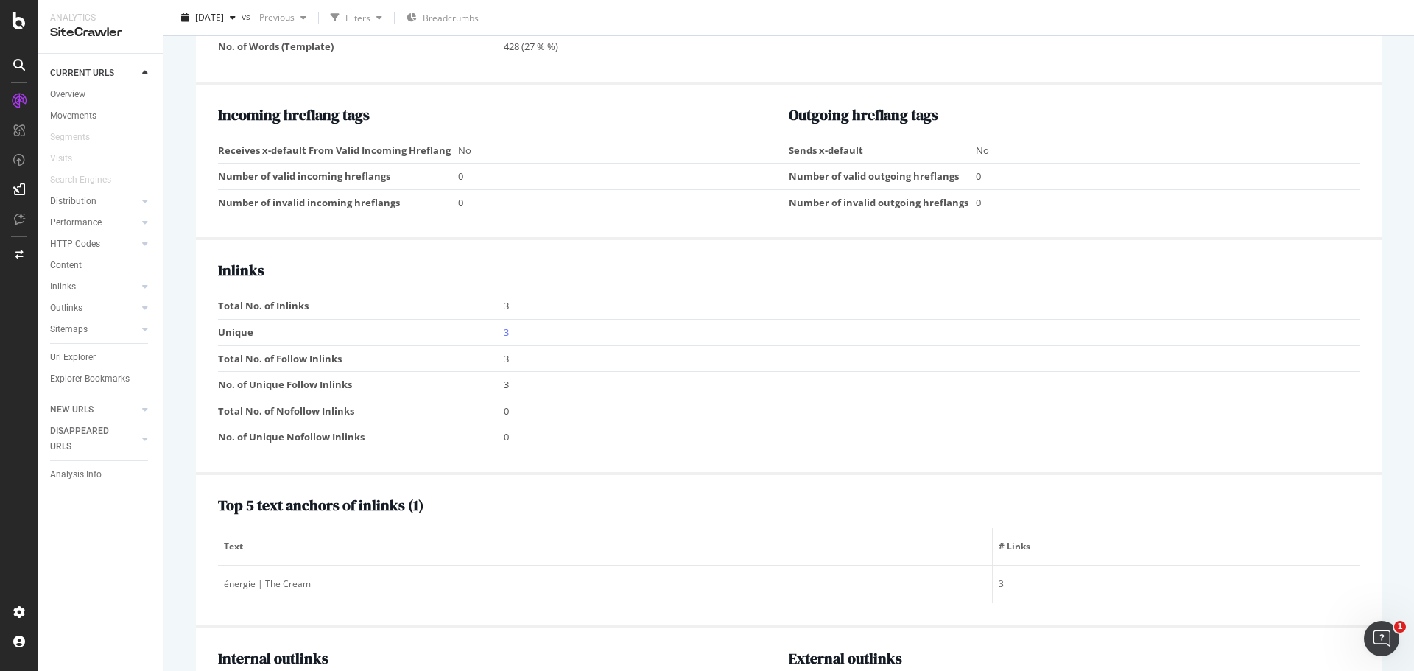
click at [505, 331] on link "3" at bounding box center [506, 332] width 5 height 13
